Goal: Navigation & Orientation: Find specific page/section

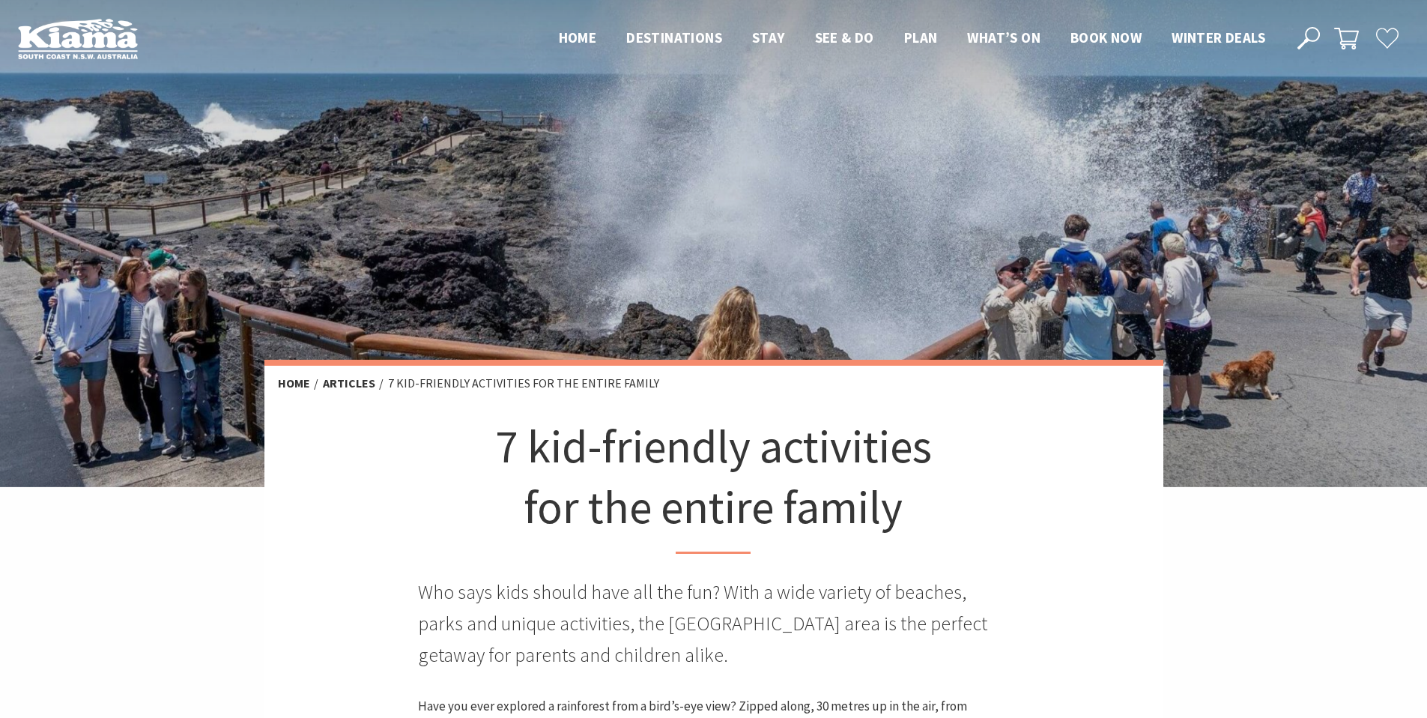
scroll to position [449, 623]
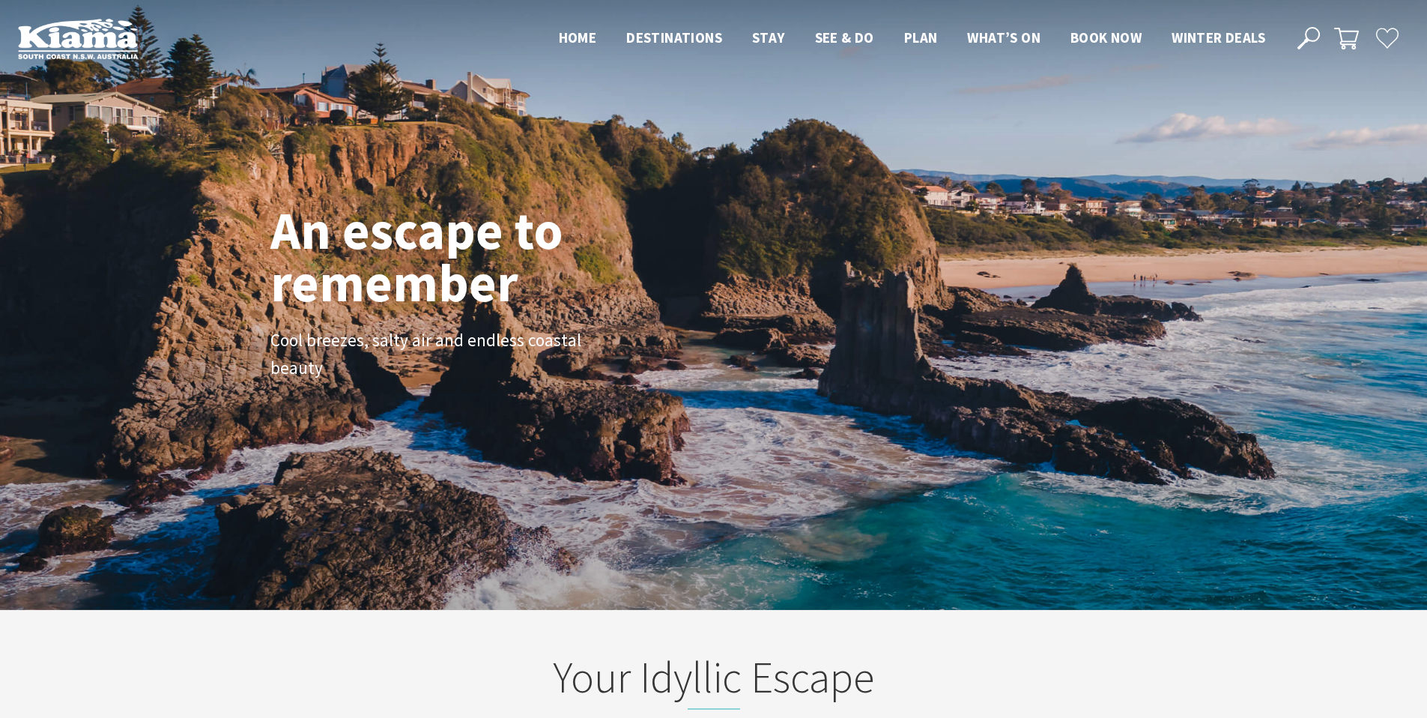
scroll to position [257, 1438]
